Goal: Information Seeking & Learning: Learn about a topic

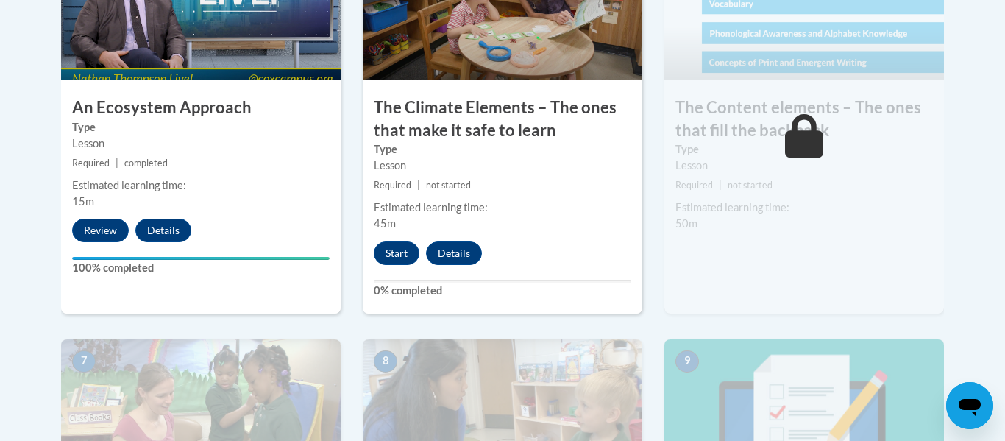
scroll to position [1007, 0]
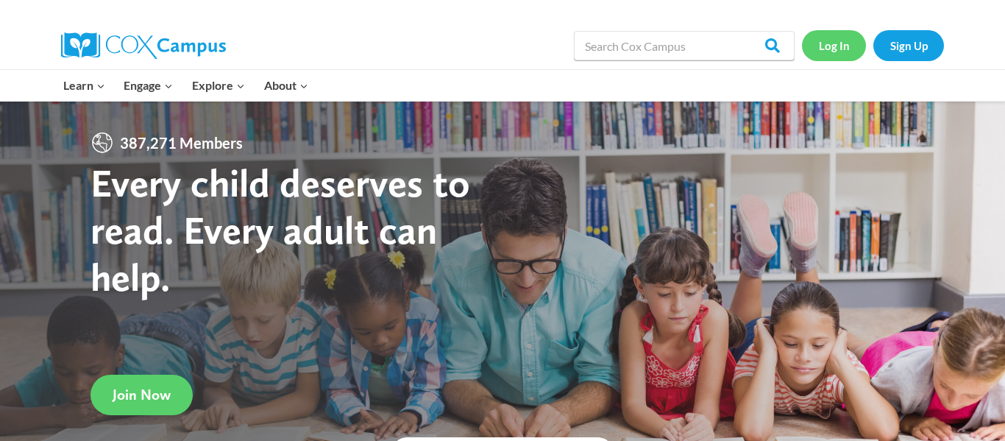
click at [831, 49] on link "Log In" at bounding box center [834, 45] width 64 height 30
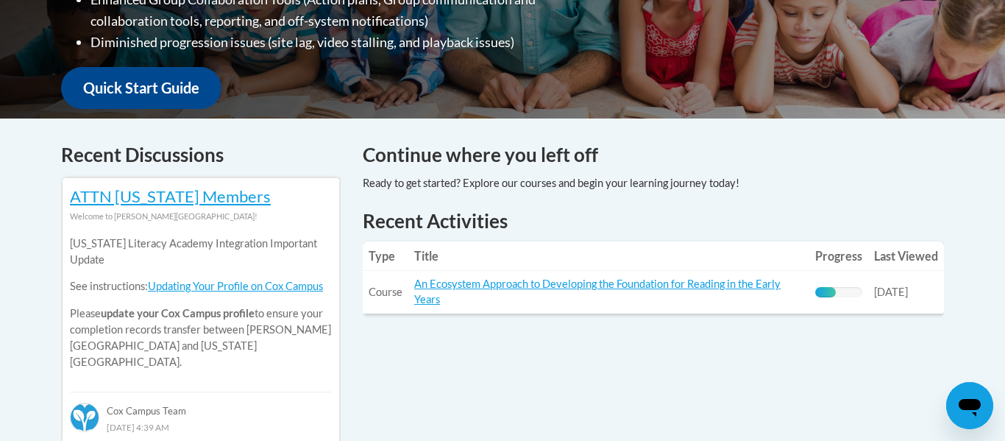
scroll to position [511, 0]
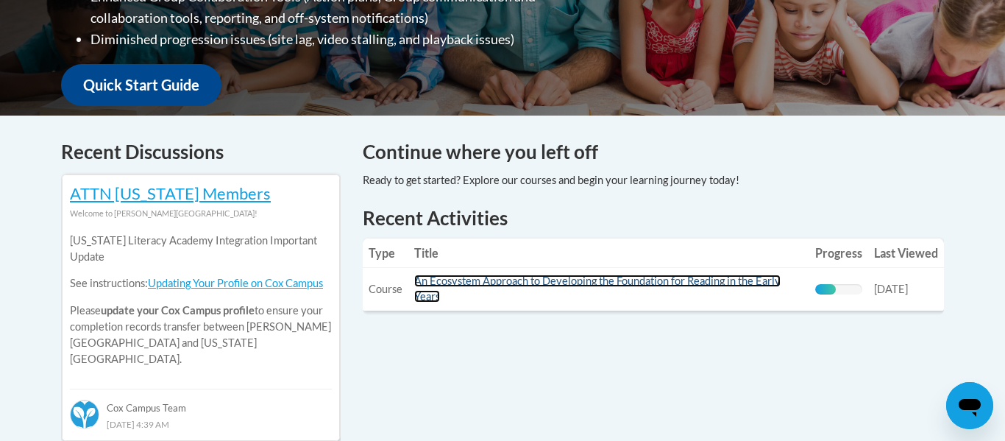
click at [433, 283] on link "An Ecosystem Approach to Developing the Foundation for Reading in the Early Yea…" at bounding box center [597, 288] width 366 height 28
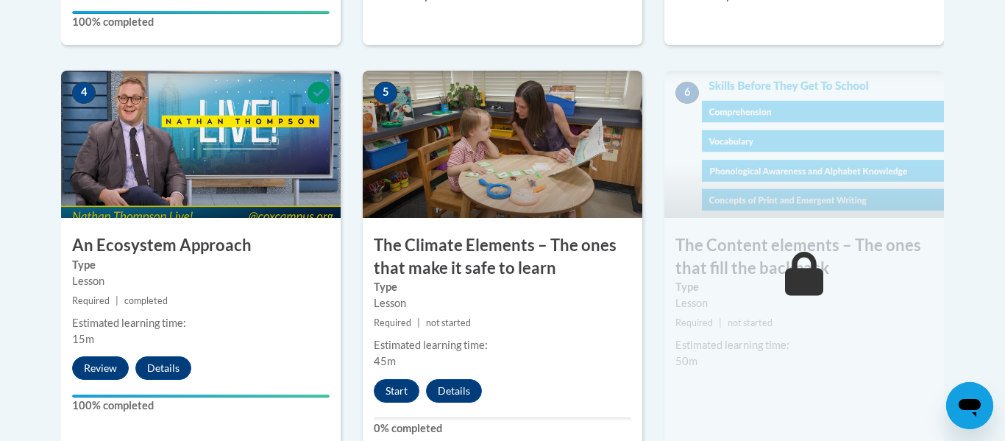
scroll to position [868, 0]
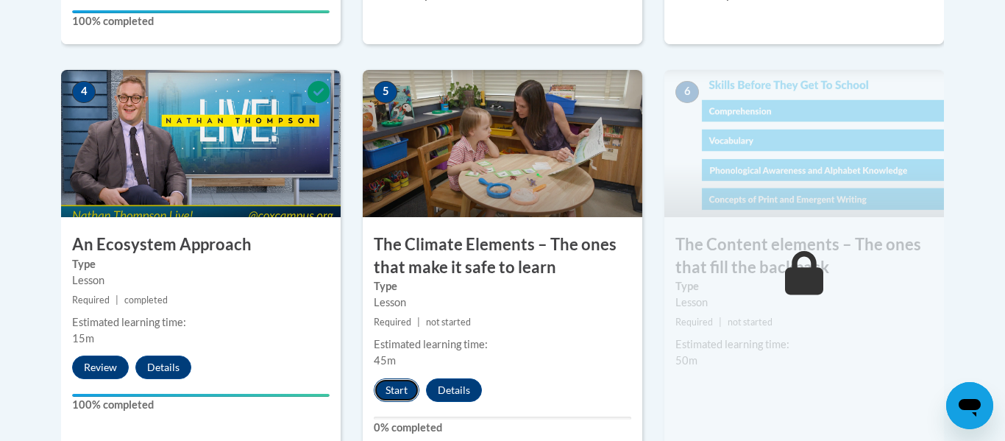
click at [396, 394] on button "Start" at bounding box center [397, 390] width 46 height 24
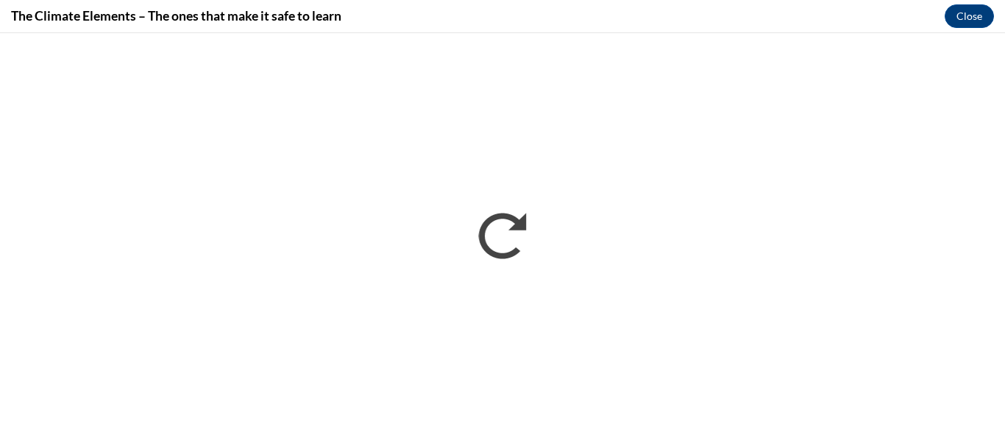
scroll to position [0, 0]
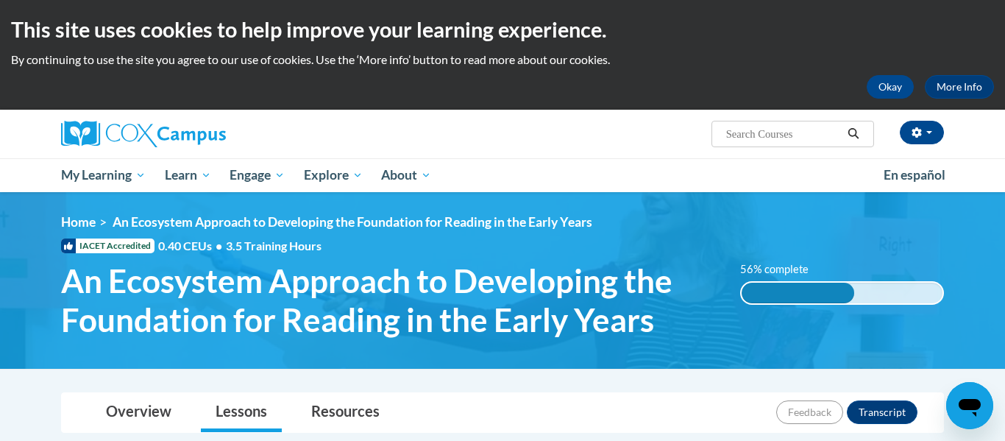
scroll to position [2, 0]
